Goal: Check status

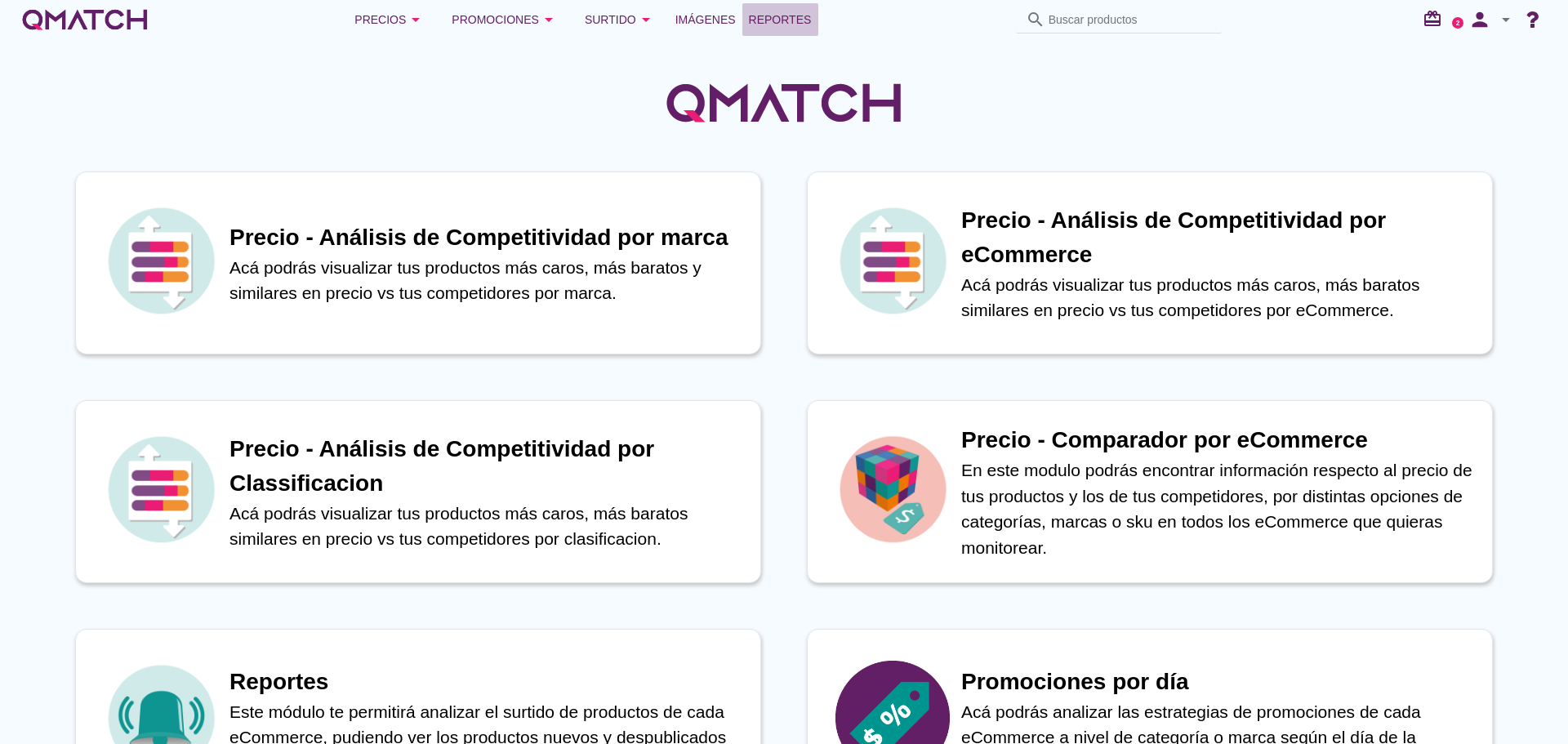
click at [787, 27] on span "Reportes" at bounding box center [780, 19] width 63 height 19
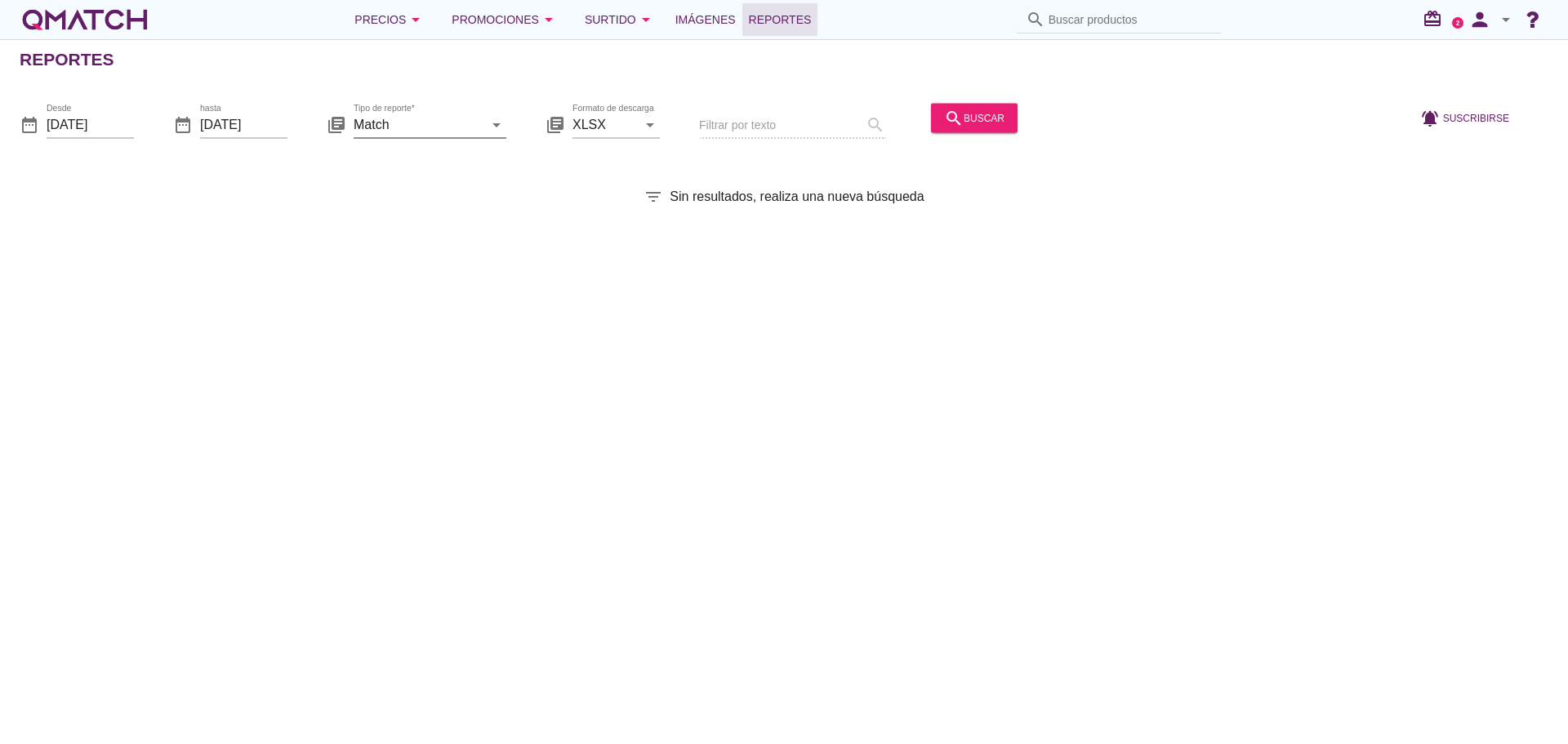
click at [358, 117] on input "Match" at bounding box center [419, 124] width 130 height 26
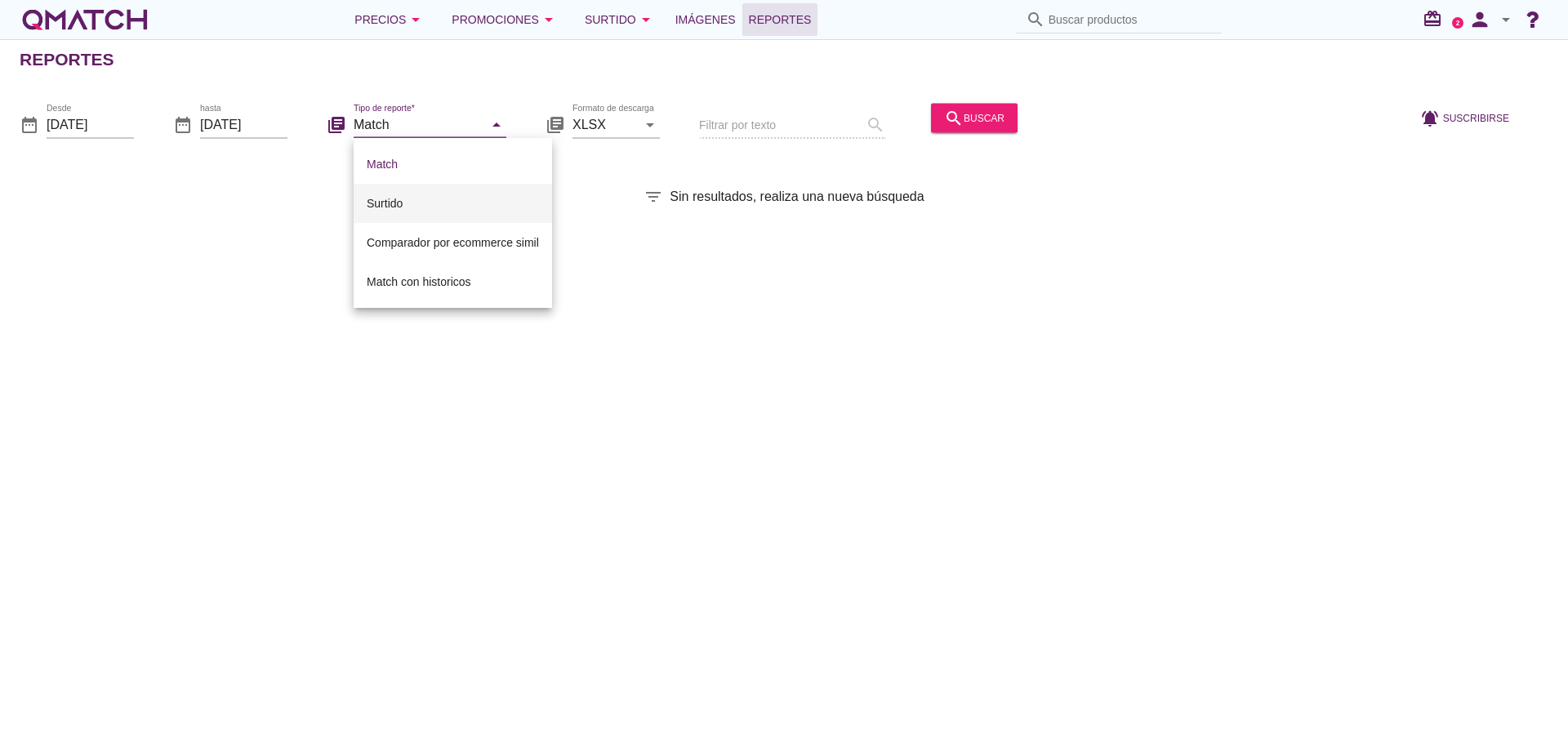
click at [399, 205] on div "Surtido" at bounding box center [452, 203] width 172 height 19
type input "Surtido"
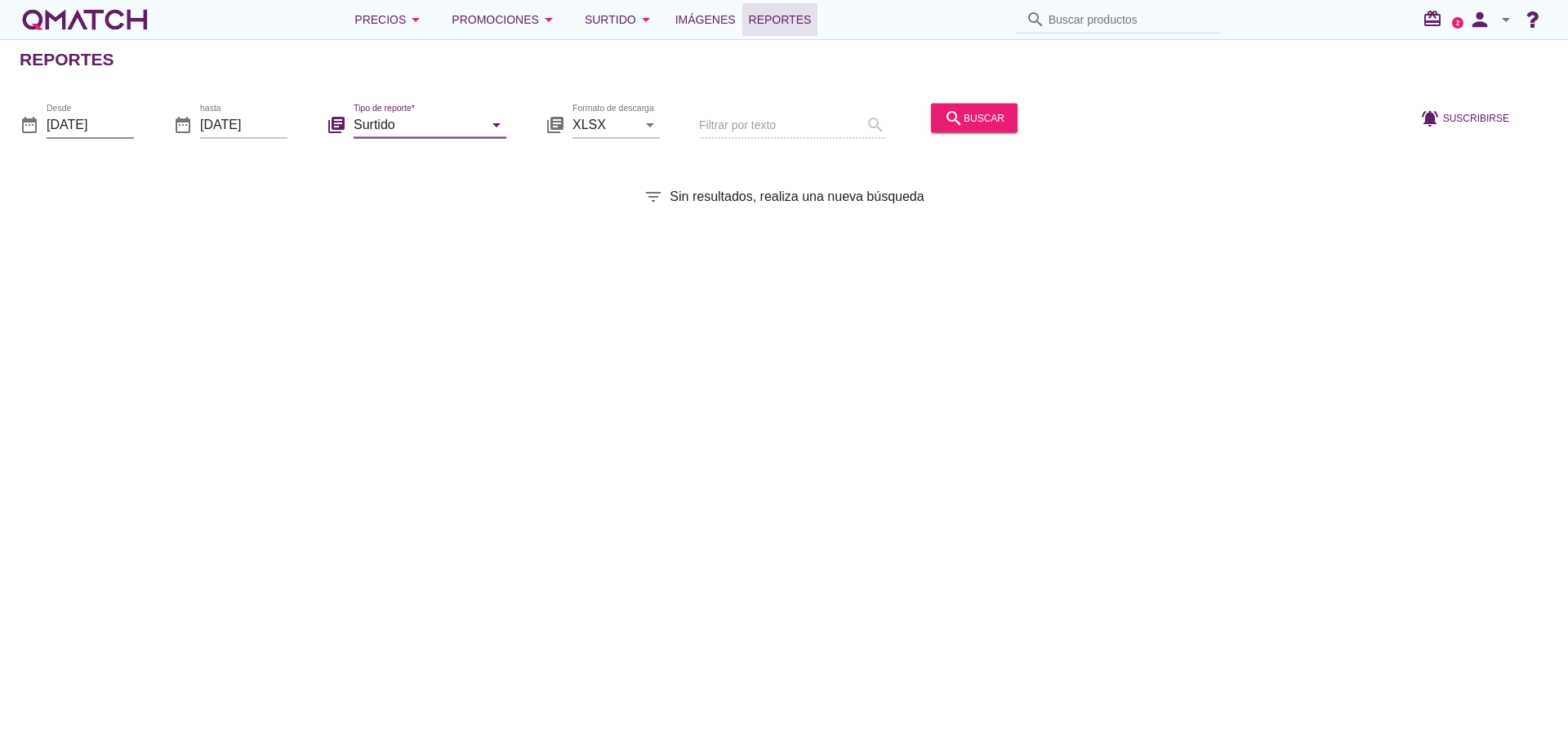
click at [79, 126] on input "[DATE]" at bounding box center [90, 124] width 87 height 26
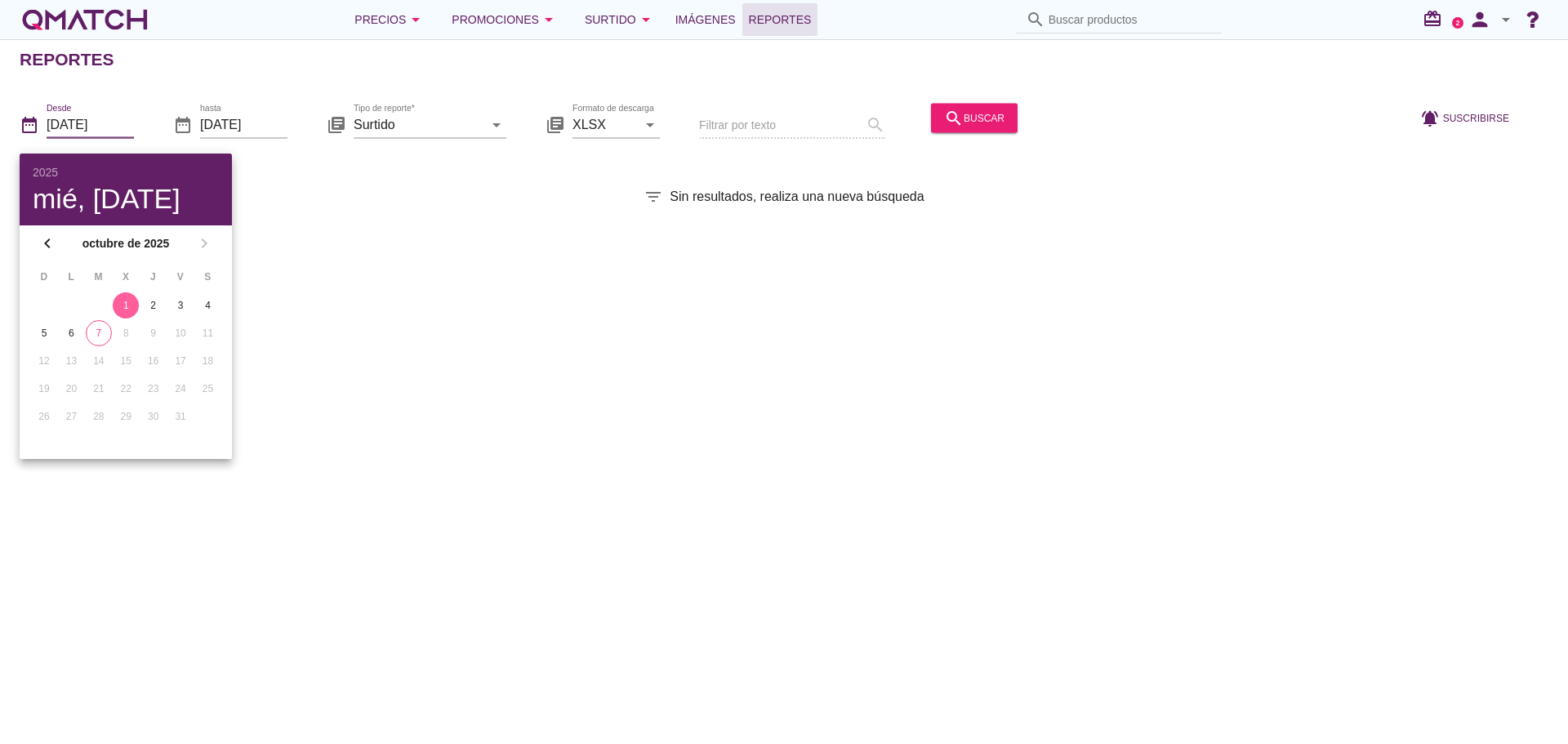
click at [106, 325] on button "7" at bounding box center [98, 333] width 26 height 26
type input "[DATE]"
drag, startPoint x: 528, startPoint y: 264, endPoint x: 833, endPoint y: 110, distance: 341.7
click at [529, 264] on div "Reportes date_range Desde [DATE] date_range hasta [DATE] library_books Tipo de …" at bounding box center [784, 391] width 1568 height 705
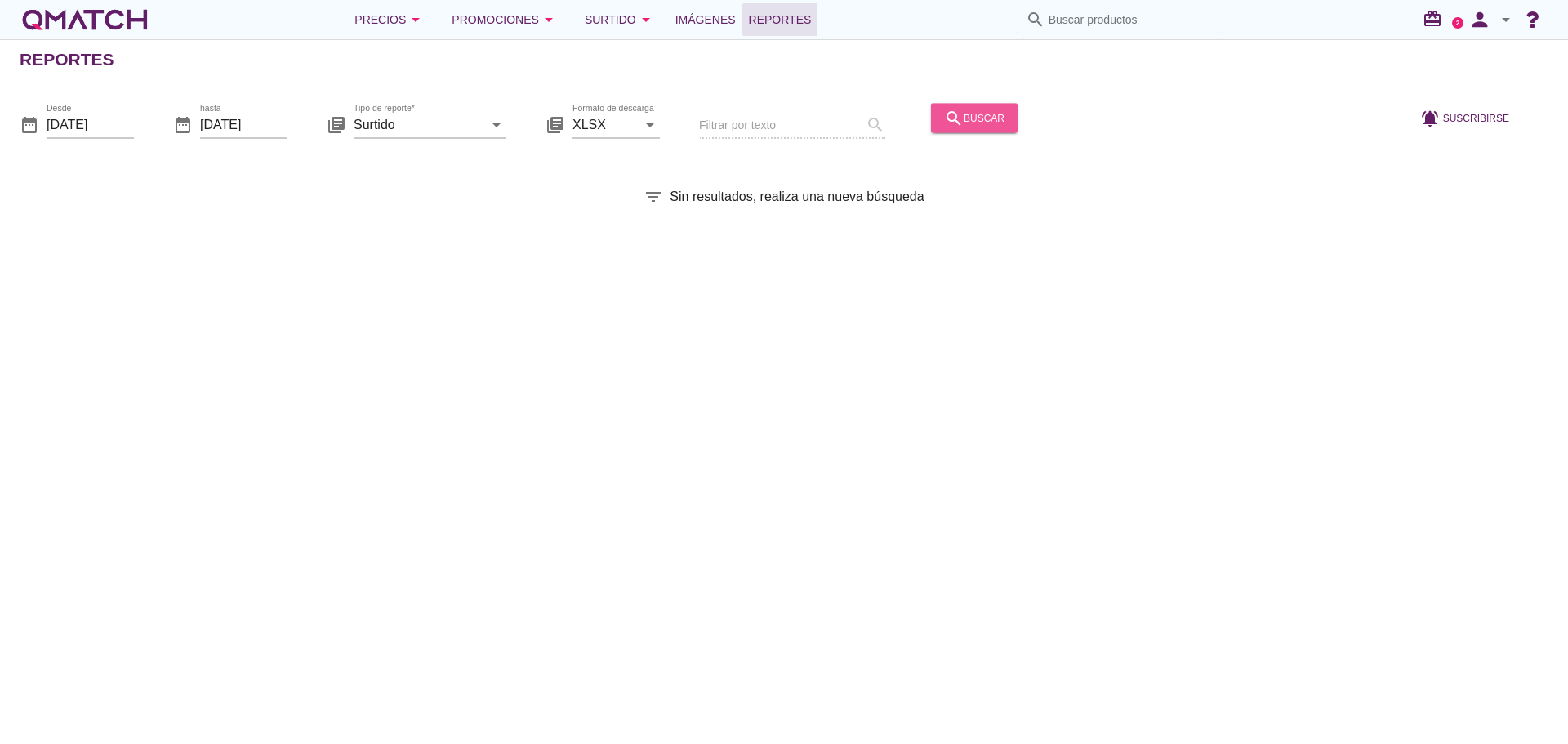
click at [967, 107] on button "search buscar" at bounding box center [974, 118] width 87 height 29
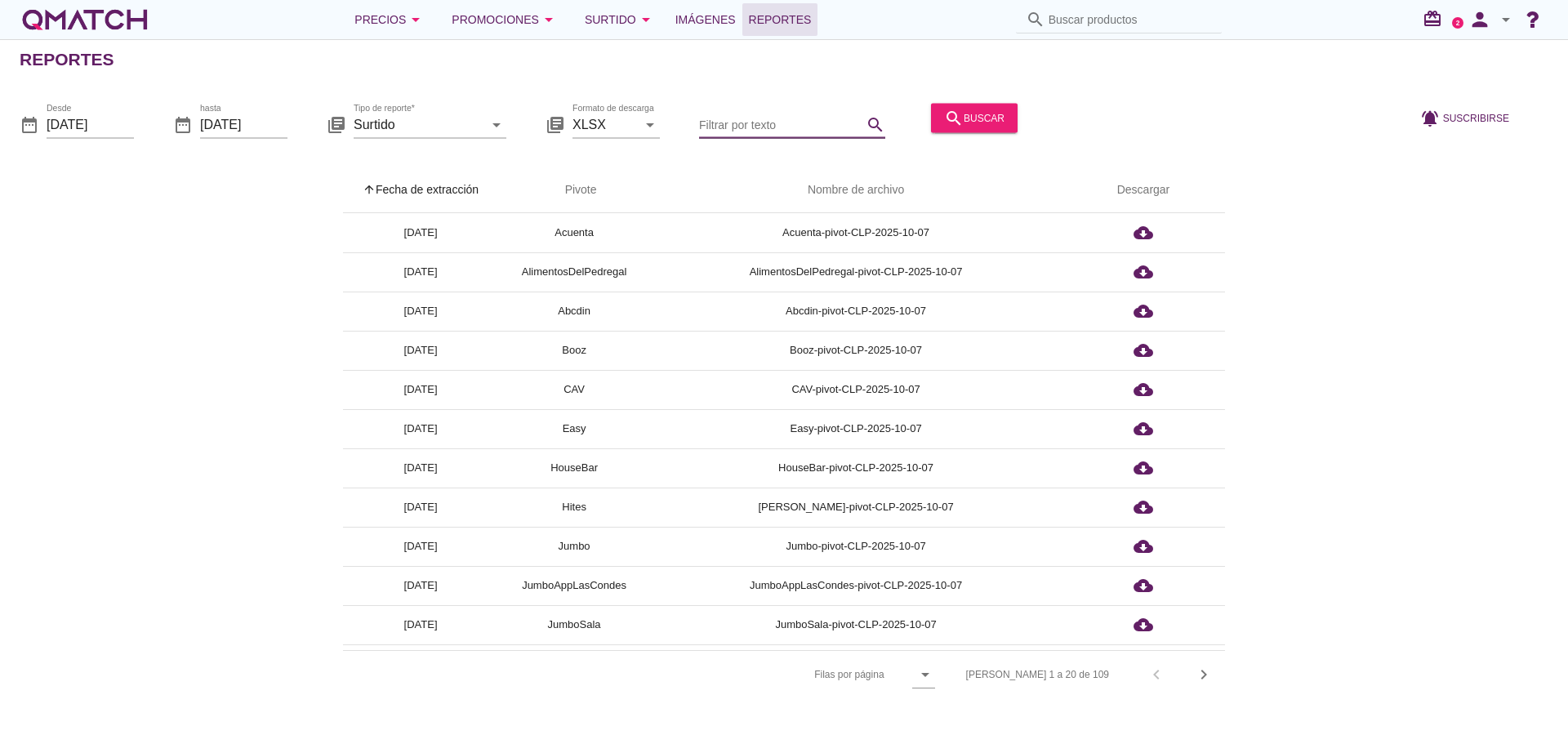
click at [764, 128] on input "Filtrar por texto" at bounding box center [781, 124] width 163 height 26
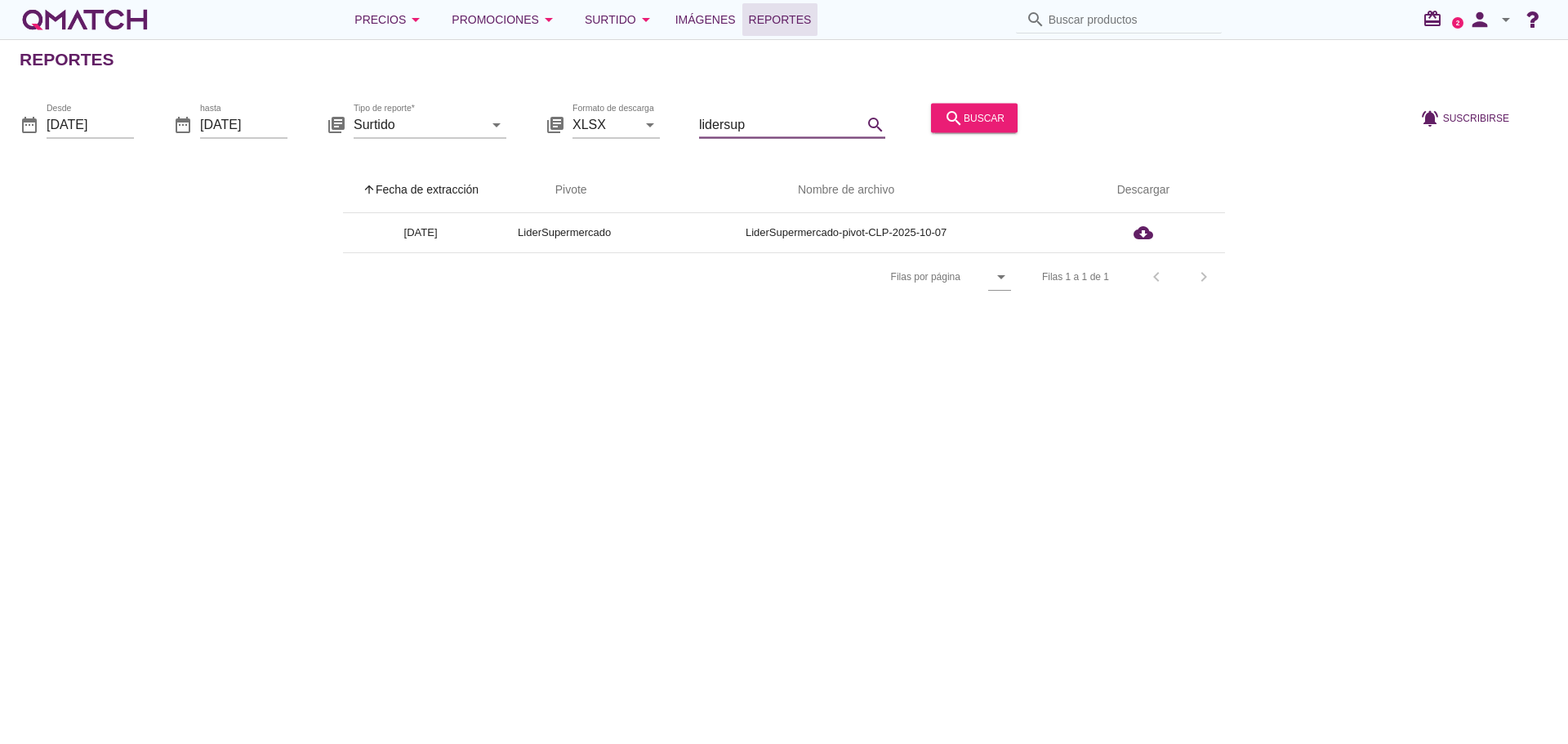
type input "lidersup"
